Goal: Task Accomplishment & Management: Manage account settings

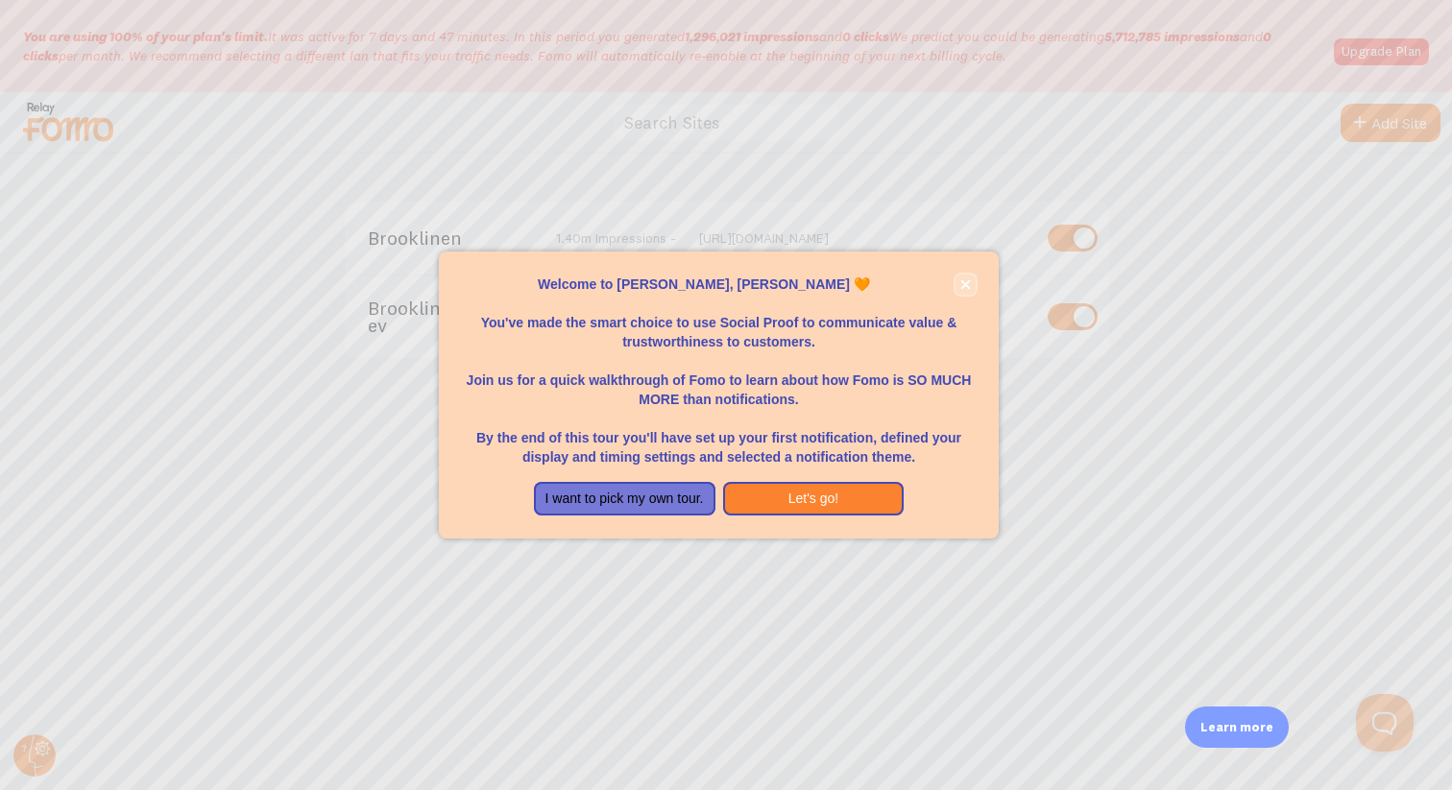
click at [963, 284] on icon "close," at bounding box center [966, 284] width 10 height 10
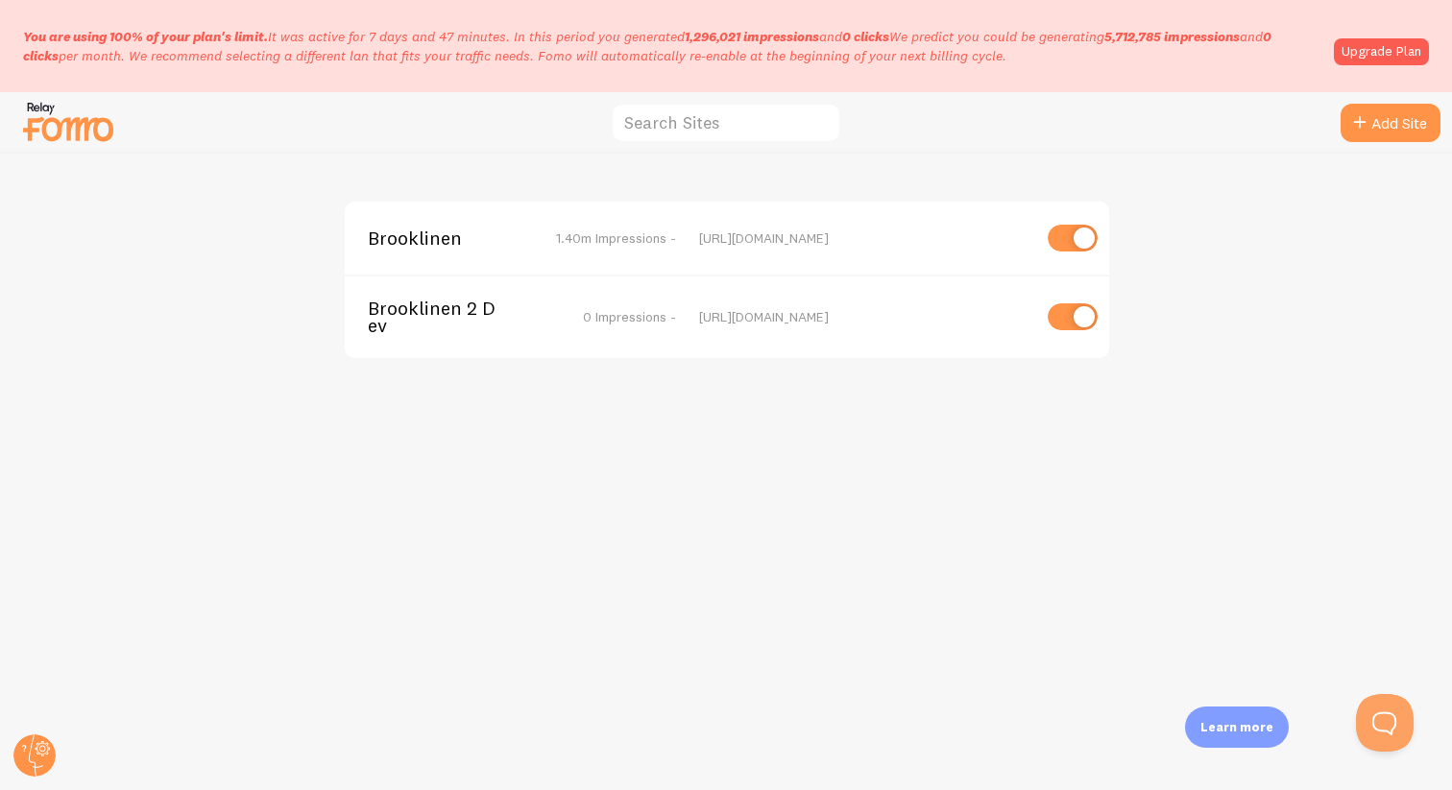
click at [412, 238] on span "Brooklinen" at bounding box center [445, 238] width 155 height 17
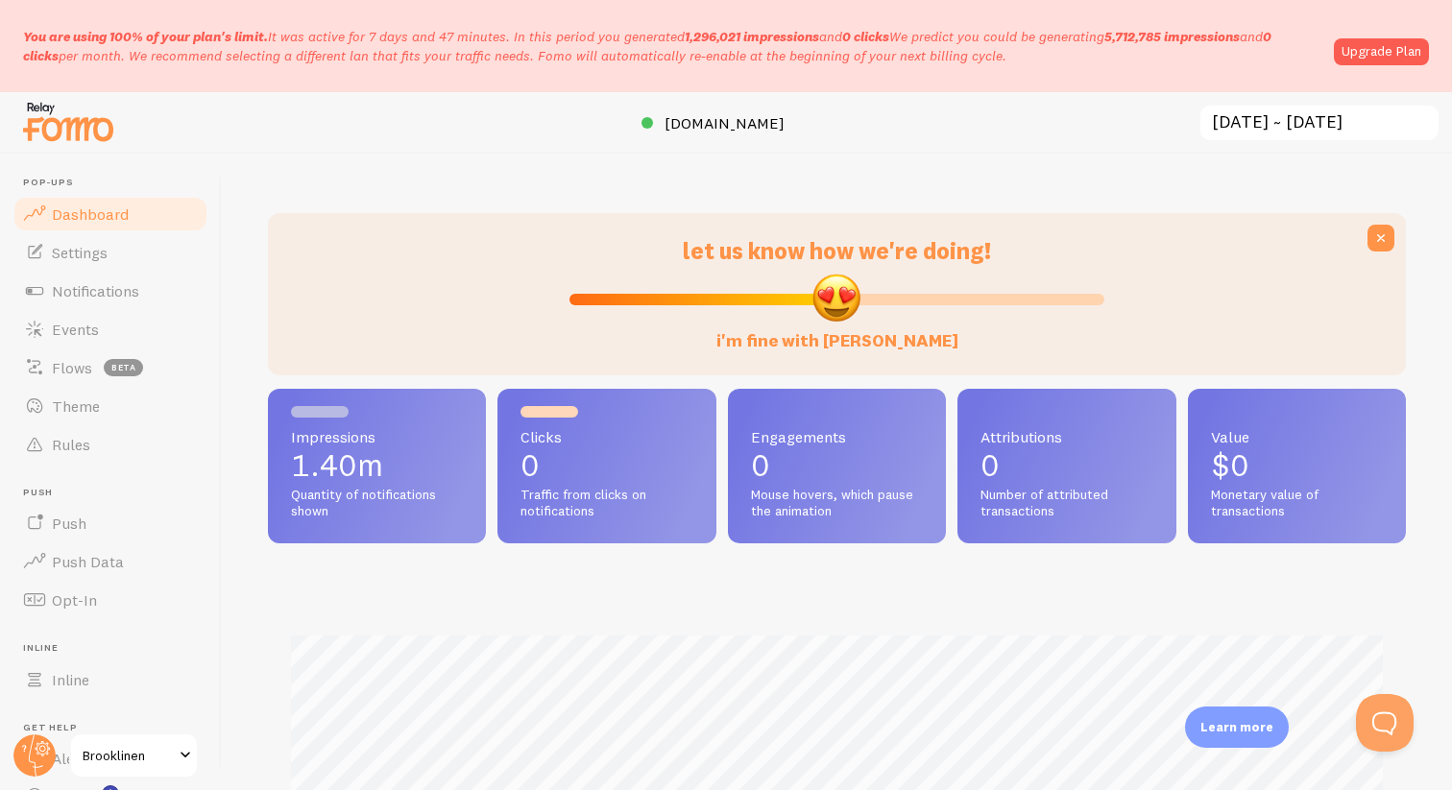
scroll to position [504, 1138]
click at [39, 750] on circle at bounding box center [34, 756] width 42 height 42
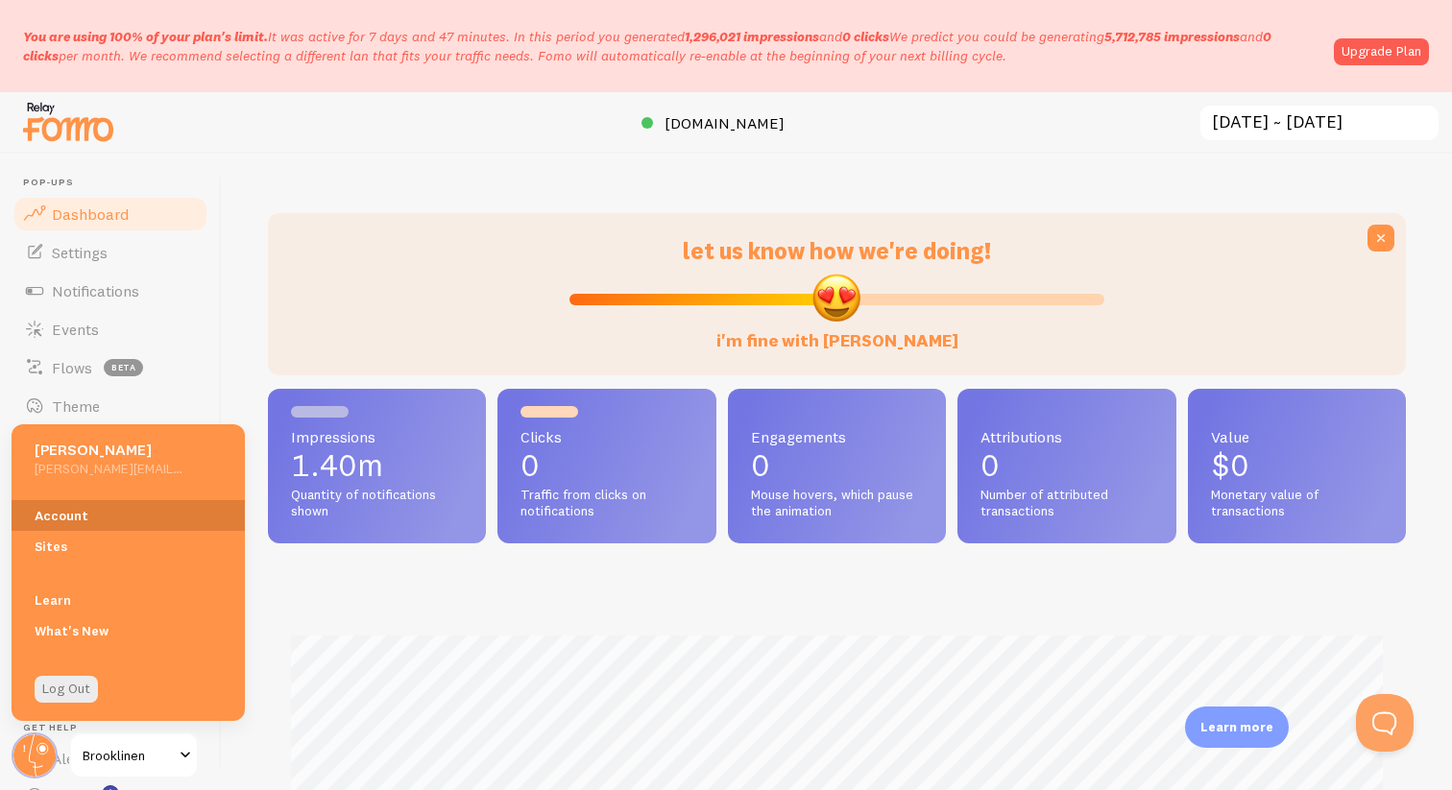
click at [106, 510] on link "Account" at bounding box center [128, 515] width 233 height 31
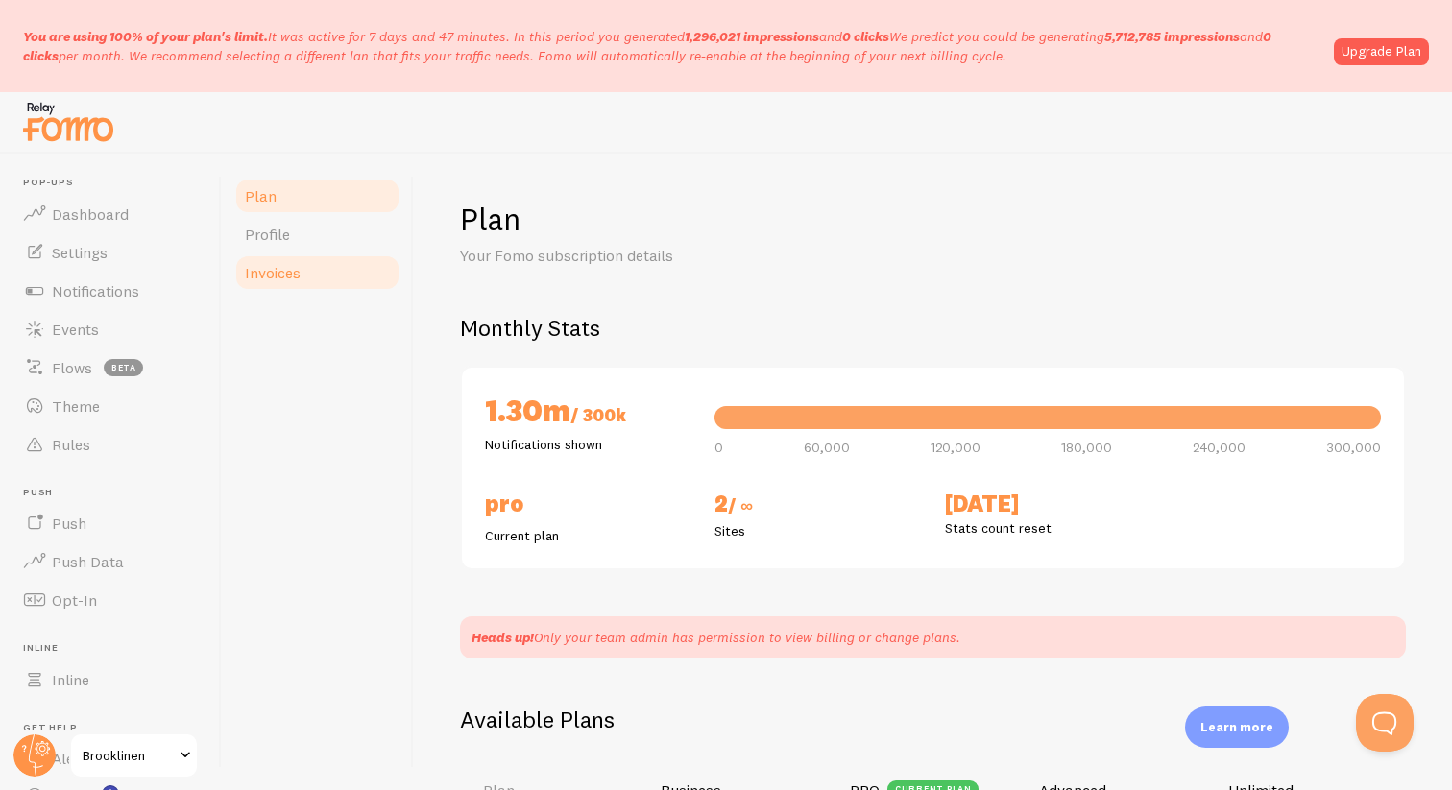
click at [293, 271] on span "Invoices" at bounding box center [273, 272] width 56 height 19
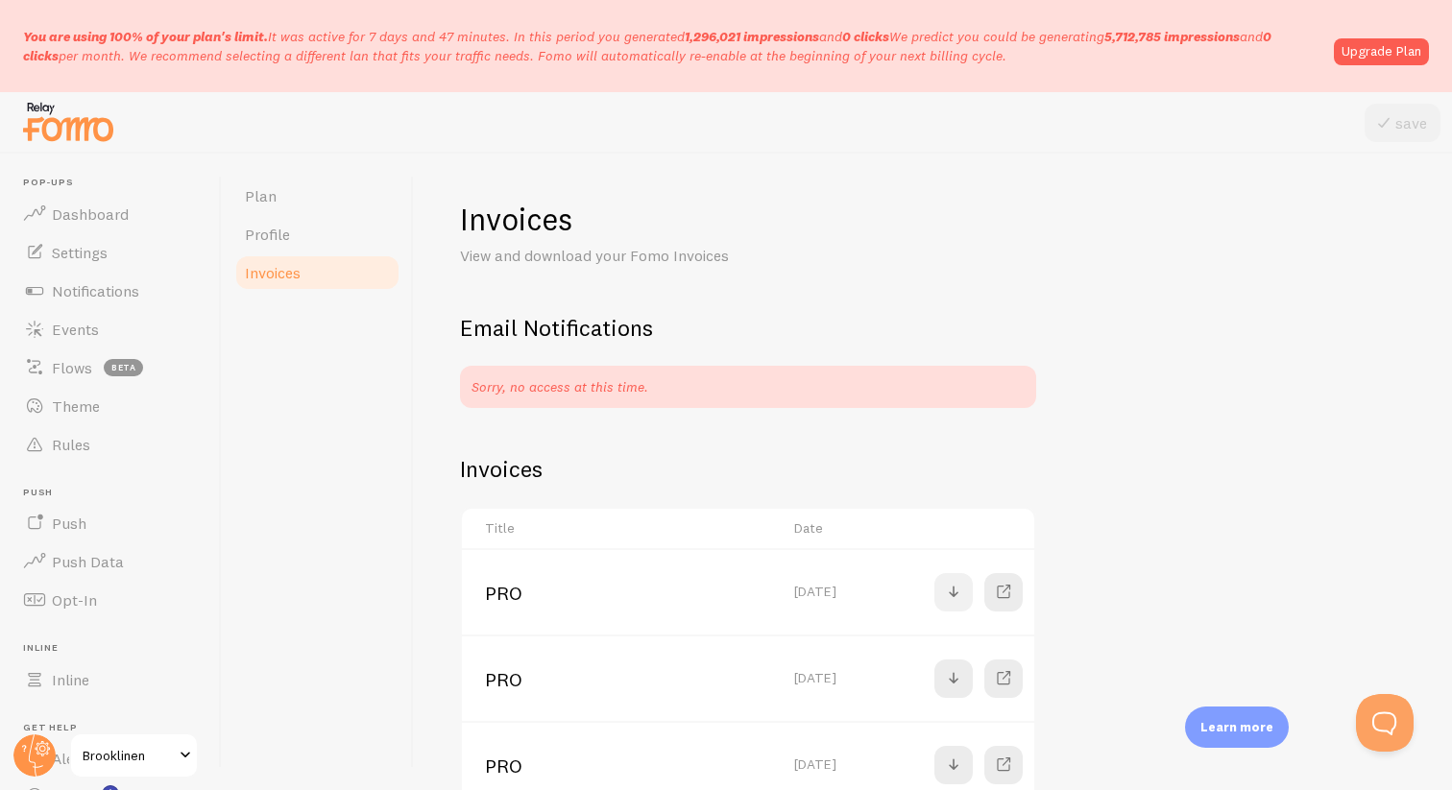
click at [954, 587] on span at bounding box center [953, 592] width 23 height 23
click at [999, 599] on span at bounding box center [1003, 592] width 23 height 23
